Goal: Task Accomplishment & Management: Complete application form

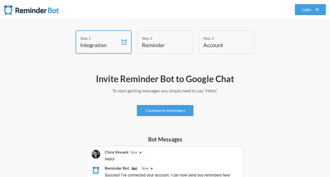
click at [163, 109] on link "Continue to Reminders" at bounding box center [165, 110] width 57 height 11
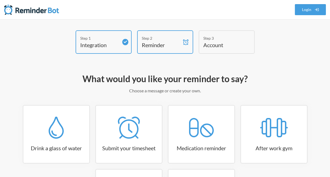
click at [311, 10] on link "Login" at bounding box center [310, 9] width 31 height 11
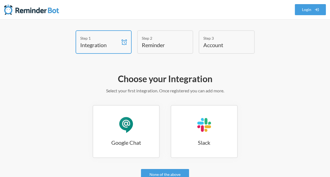
click at [148, 132] on link "Google Chat Google Chat" at bounding box center [126, 131] width 67 height 53
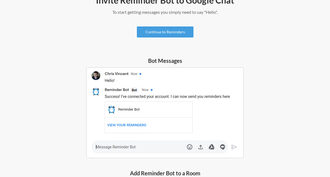
scroll to position [83, 0]
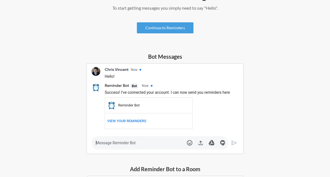
click at [185, 29] on link "Continue to Reminders" at bounding box center [165, 27] width 57 height 11
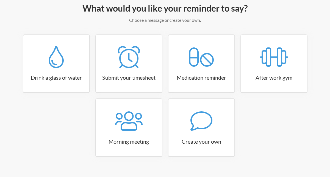
scroll to position [80, 0]
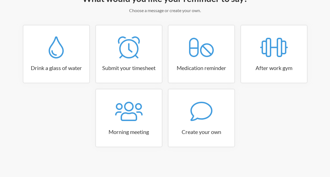
click at [196, 125] on link "Create your own" at bounding box center [201, 118] width 67 height 58
select select "08:30:00"
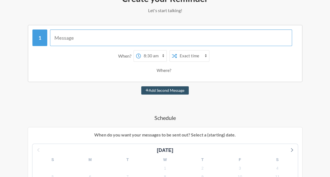
click at [74, 37] on input "text" at bounding box center [171, 37] width 242 height 17
type input "Talk 2 [DEMOGRAPHIC_DATA], He'd Love To Hear From You!"
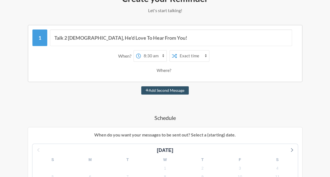
click at [180, 56] on select "Exact time Random time" at bounding box center [193, 55] width 32 height 11
select select "true"
click at [177, 50] on select "Exact time Random time" at bounding box center [193, 55] width 32 height 11
click at [161, 55] on select "12:00 am 12:15 am 12:30 am 12:45 am 1:00 am 1:15 am 1:30 am 1:45 am 2:00 am 2:1…" at bounding box center [154, 55] width 26 height 11
click at [203, 73] on div "Where?" at bounding box center [165, 70] width 260 height 12
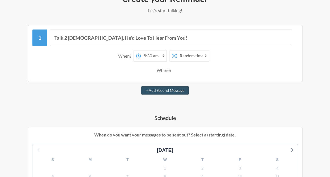
click at [168, 68] on div "Where?" at bounding box center [165, 70] width 17 height 12
click at [165, 70] on div "Where?" at bounding box center [165, 70] width 17 height 12
click at [165, 54] on select "12:00 am 12:15 am 12:30 am 12:45 am 1:00 am 1:15 am 1:30 am 1:45 am 2:00 am 2:1…" at bounding box center [154, 55] width 26 height 11
select select "22:00:00"
click at [141, 50] on select "12:00 am 12:15 am 12:30 am 12:45 am 1:00 am 1:15 am 1:30 am 1:45 am 2:00 am 2:1…" at bounding box center [154, 55] width 26 height 11
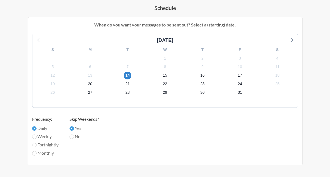
scroll to position [190, 0]
click at [74, 136] on input "No" at bounding box center [72, 136] width 4 height 4
radio input "true"
click at [53, 144] on label "Fortnightly" at bounding box center [45, 144] width 26 height 7
click at [37, 144] on input "Fortnightly" at bounding box center [34, 144] width 4 height 4
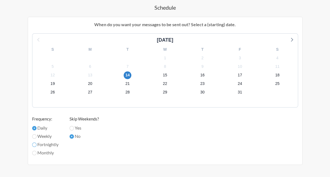
radio input "true"
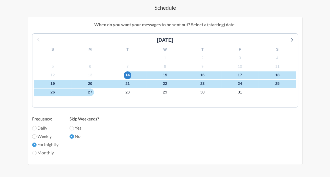
click at [53, 144] on label "Fortnightly" at bounding box center [45, 144] width 26 height 7
click at [37, 144] on input "Fortnightly" at bounding box center [34, 144] width 4 height 4
click at [51, 136] on label "Weekly" at bounding box center [45, 136] width 26 height 7
click at [37, 136] on input "Weekly" at bounding box center [34, 136] width 4 height 4
radio input "true"
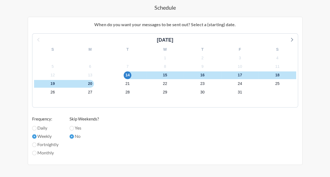
click at [49, 157] on div "[DATE] S M T W T F S 28 29 30 1 2 3 4 5 6 7 8 9 10 11 12 13 14 15 16 17 18 19 2…" at bounding box center [165, 96] width 266 height 127
click at [50, 154] on label "Monthly" at bounding box center [45, 152] width 26 height 7
click at [37, 154] on input "Monthly" at bounding box center [34, 152] width 4 height 4
radio input "true"
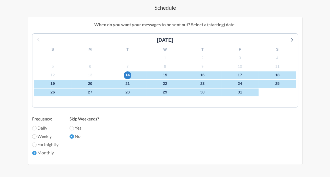
click at [48, 128] on label "Daily" at bounding box center [45, 127] width 26 height 7
click at [37, 128] on input "Daily" at bounding box center [34, 128] width 4 height 4
radio input "true"
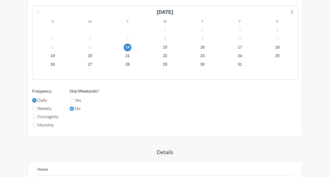
scroll to position [273, 0]
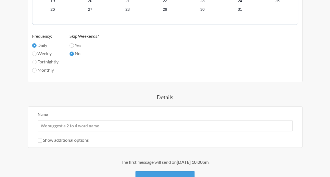
click at [82, 140] on label "Show additional options" at bounding box center [63, 139] width 51 height 5
click at [42, 140] on input "Show additional options" at bounding box center [40, 140] width 4 height 4
checkbox input "true"
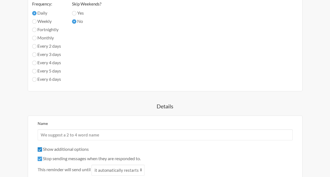
scroll to position [328, 0]
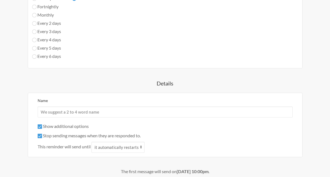
click at [113, 136] on label "Stop sending messages when they are responded to." at bounding box center [89, 135] width 103 height 5
click at [42, 136] on input "Stop sending messages when they are responded to." at bounding box center [40, 135] width 4 height 4
checkbox input "false"
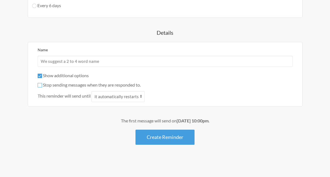
scroll to position [379, 0]
click at [145, 138] on button "Create Reminder" at bounding box center [165, 136] width 59 height 15
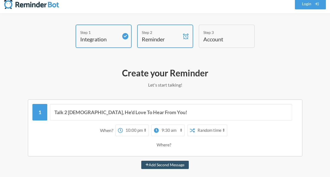
scroll to position [0, 0]
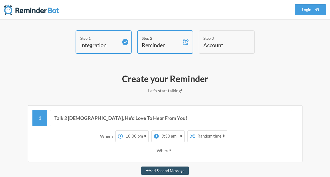
drag, startPoint x: 78, startPoint y: 118, endPoint x: 174, endPoint y: 121, distance: 96.0
click at [174, 121] on input "Talk 2 [DEMOGRAPHIC_DATA], He'd Love To Hear From You!" at bounding box center [171, 117] width 242 height 17
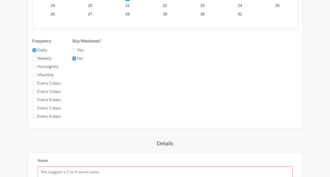
scroll to position [330, 0]
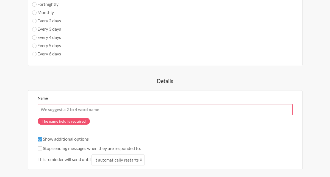
type input "Talk 2 [DEMOGRAPHIC_DATA]. . ."
click at [110, 110] on input "Name" at bounding box center [165, 109] width 255 height 11
paste input "He'd Love To Hear From You!"
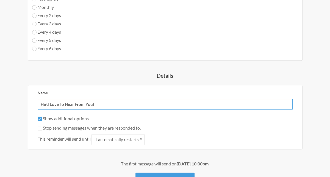
scroll to position [379, 0]
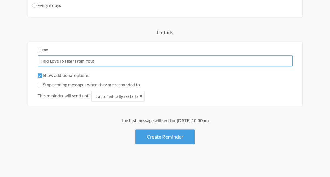
type input "He'd Love To Hear From You!"
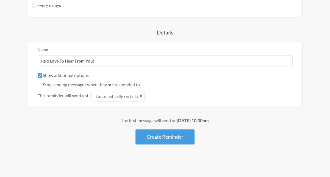
click at [152, 135] on button "Create Reminder" at bounding box center [165, 136] width 59 height 15
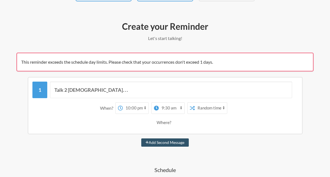
scroll to position [55, 0]
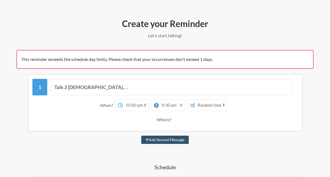
click at [223, 104] on select "Exact time Random time" at bounding box center [211, 105] width 32 height 11
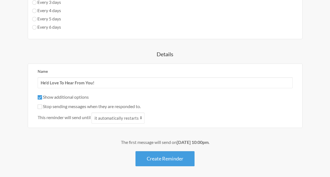
scroll to position [402, 0]
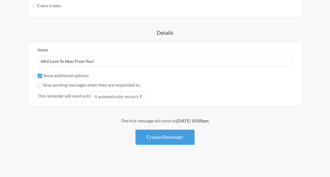
click at [204, 120] on strong "[DATE] 10:00pm" at bounding box center [193, 120] width 32 height 5
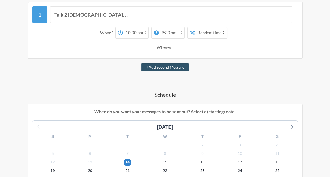
scroll to position [45, 0]
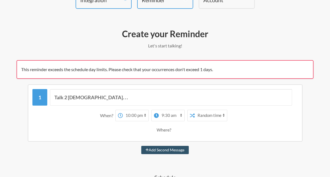
click at [207, 110] on select "Exact time Random time" at bounding box center [211, 115] width 32 height 11
click at [195, 110] on select "Exact time Random time" at bounding box center [211, 115] width 32 height 11
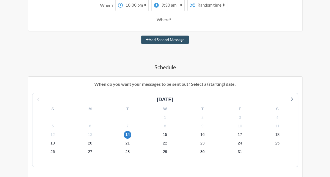
scroll to position [72, 0]
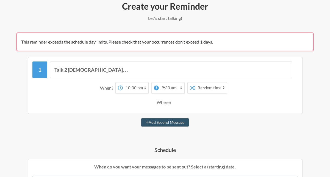
click at [169, 88] on select "12:00 am 12:15 am 12:30 am 12:45 am 1:00 am 1:15 am 1:30 am 1:45 am 2:00 am 2:1…" at bounding box center [172, 87] width 26 height 11
click at [137, 88] on select "12:00 am 12:15 am 12:30 am 12:45 am 1:00 am 1:15 am 1:30 am 1:45 am 2:00 am 2:1…" at bounding box center [136, 87] width 26 height 11
select select "14:00:00"
click at [123, 82] on select "12:00 am 12:15 am 12:30 am 12:45 am 1:00 am 1:15 am 1:30 am 1:45 am 2:00 am 2:1…" at bounding box center [136, 87] width 26 height 11
click at [169, 87] on select "12:00 am 12:15 am 12:30 am 12:45 am 1:00 am 1:15 am 1:30 am 1:45 am 2:00 am 2:1…" at bounding box center [163, 87] width 26 height 11
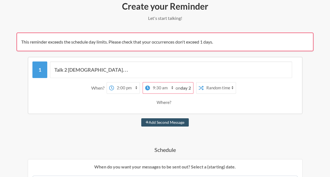
select select "22:00:00"
click at [159, 82] on select "12:00 am 12:15 am 12:30 am 12:45 am 1:00 am 1:15 am 1:30 am 1:45 am 2:00 am 2:1…" at bounding box center [163, 87] width 26 height 11
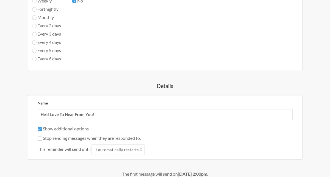
scroll to position [375, 0]
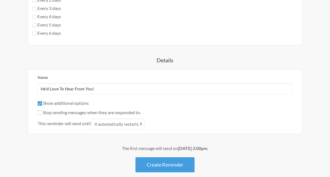
click at [167, 167] on button "Create Reminder" at bounding box center [165, 164] width 59 height 15
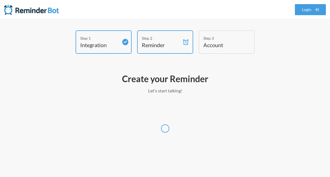
scroll to position [0, 0]
select select "America/[GEOGRAPHIC_DATA]"
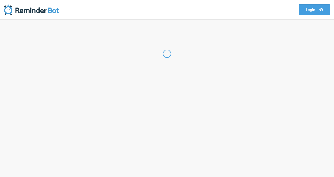
select select "US"
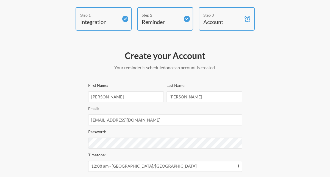
scroll to position [109, 0]
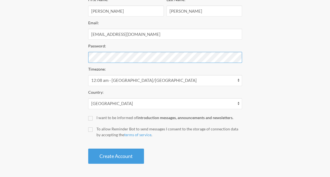
click at [88, 148] on button "Create Account" at bounding box center [116, 155] width 56 height 15
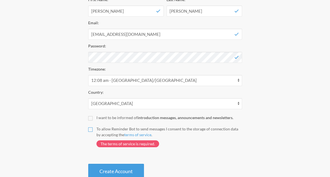
click at [89, 130] on input "To allow Reminder Bot to send messages I consent to the storage of connection d…" at bounding box center [90, 129] width 4 height 4
checkbox input "true"
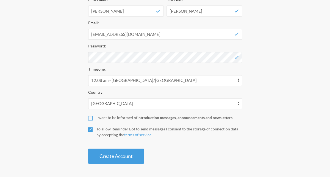
click at [91, 118] on input "I want to be informed of introduction messages, announcements and newsletters." at bounding box center [90, 118] width 4 height 4
checkbox input "true"
click at [125, 158] on button "Create Account" at bounding box center [116, 155] width 56 height 15
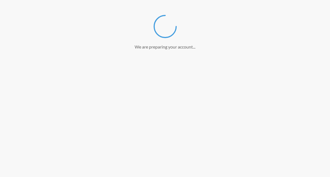
scroll to position [88, 0]
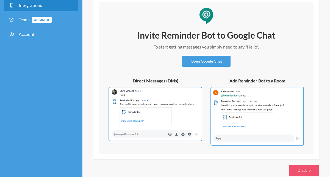
scroll to position [69, 0]
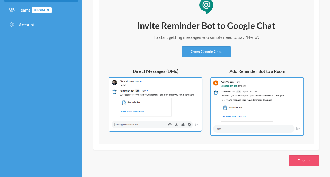
click at [198, 50] on link "Open Google Chat" at bounding box center [206, 51] width 48 height 11
